Goal: Task Accomplishment & Management: Use online tool/utility

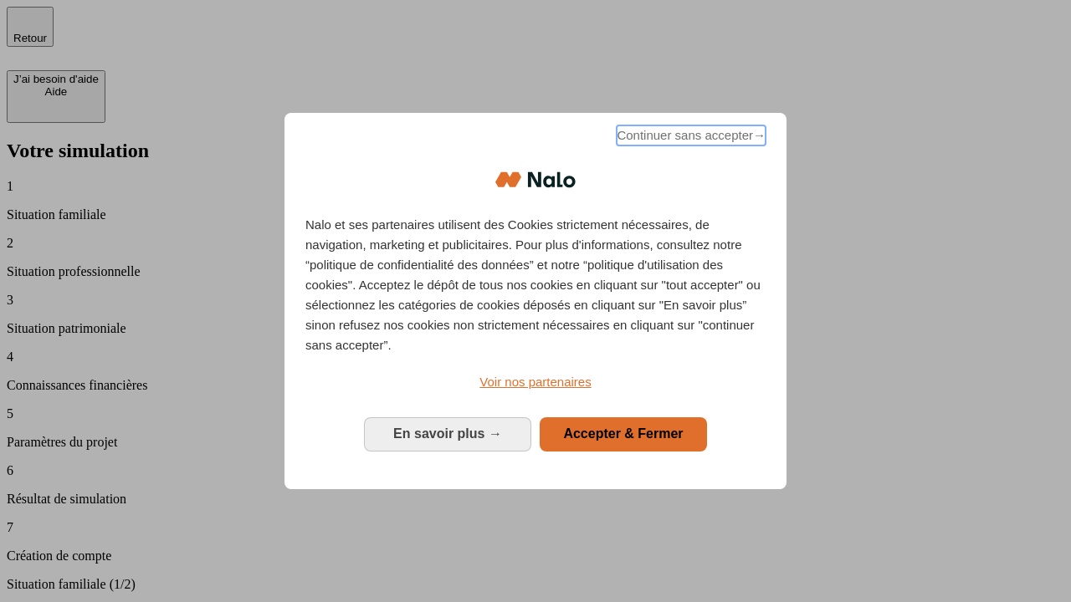
click at [689, 138] on span "Continuer sans accepter →" at bounding box center [690, 135] width 149 height 20
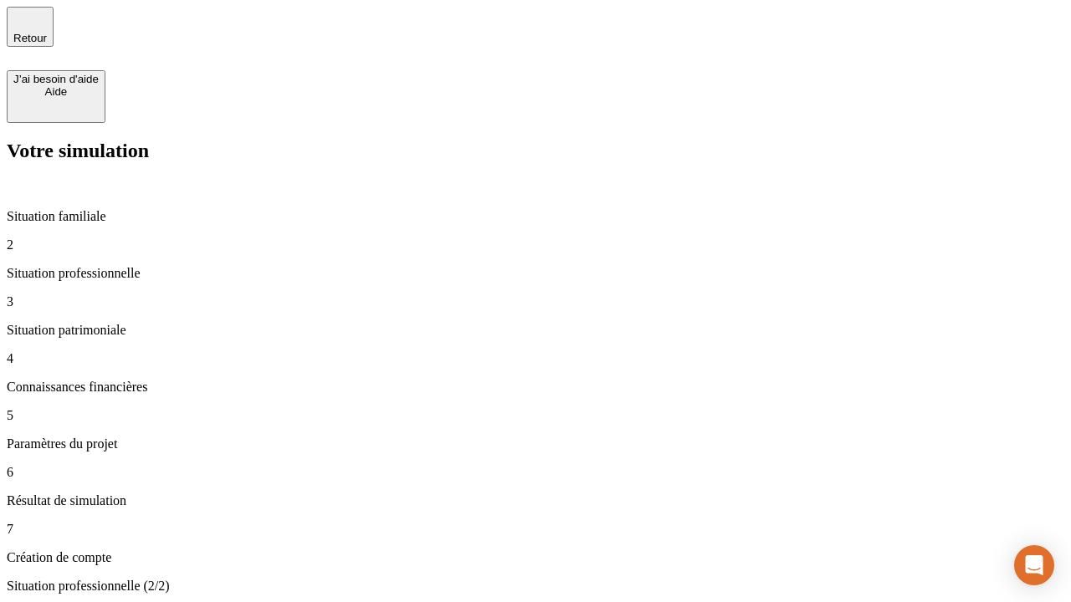
type input "30 000"
type input "1 000"
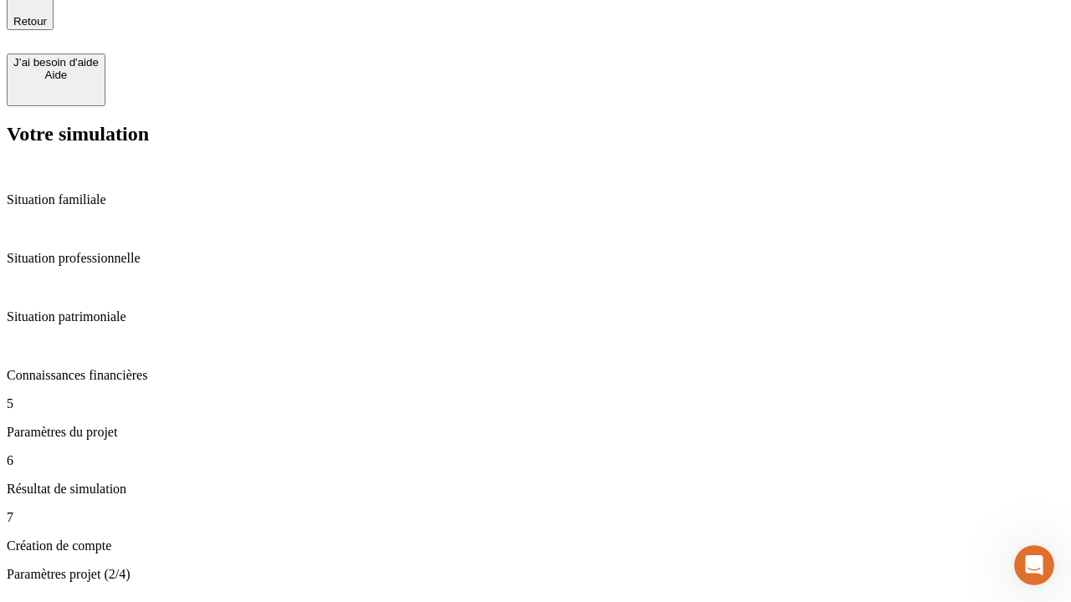
type input "65"
type input "5 000"
type input "640"
